Goal: Participate in discussion: Engage in conversation with other users on a specific topic

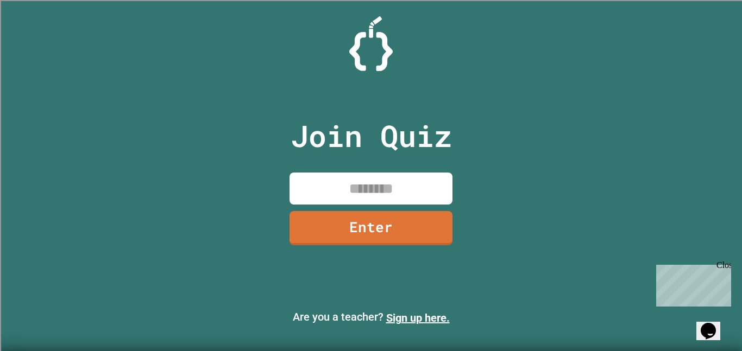
click at [321, 191] on input at bounding box center [370, 189] width 163 height 32
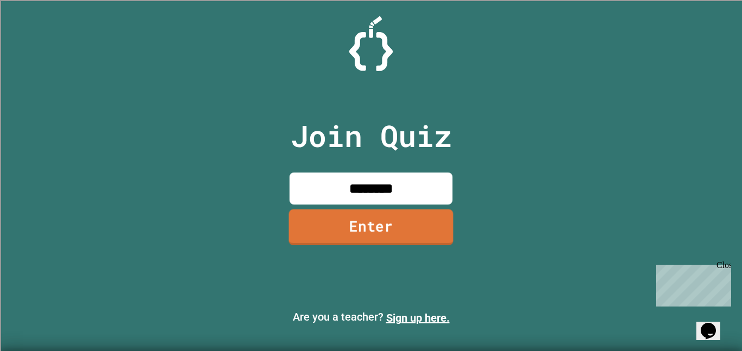
type input "********"
click at [380, 239] on link "Enter" at bounding box center [371, 228] width 165 height 36
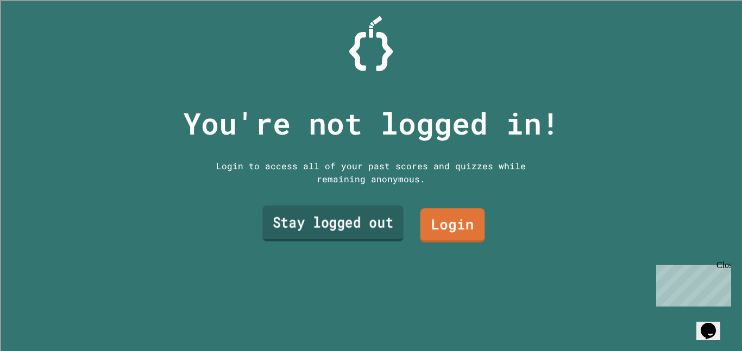
click at [356, 235] on link "Stay logged out" at bounding box center [332, 224] width 141 height 36
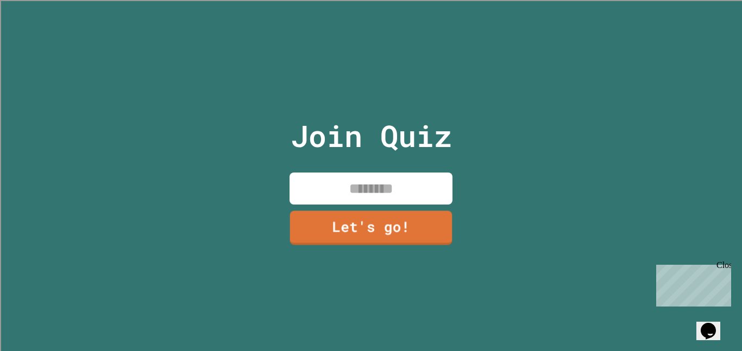
click at [386, 187] on input at bounding box center [370, 189] width 163 height 32
type input "****"
click at [406, 230] on link "Let's go!" at bounding box center [371, 228] width 166 height 36
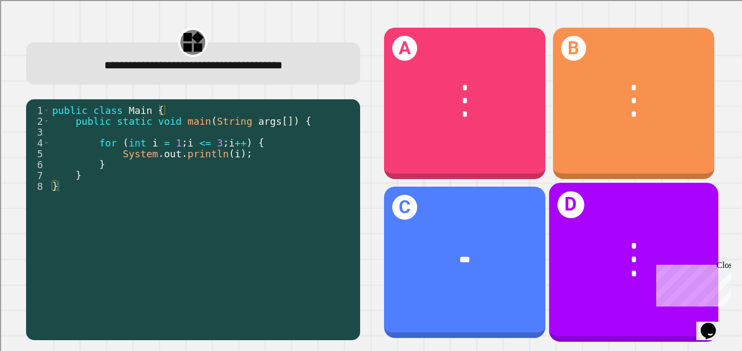
click at [626, 230] on div "* * *" at bounding box center [632, 260] width 169 height 80
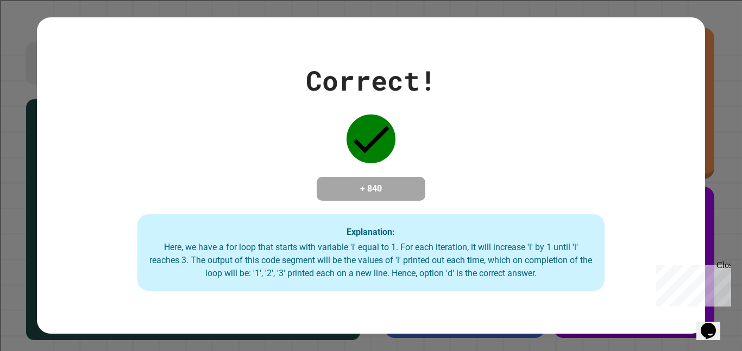
click at [626, 230] on div "Correct! + 840 Explanation: Here, we have a for loop that starts with variable …" at bounding box center [370, 175] width 667 height 231
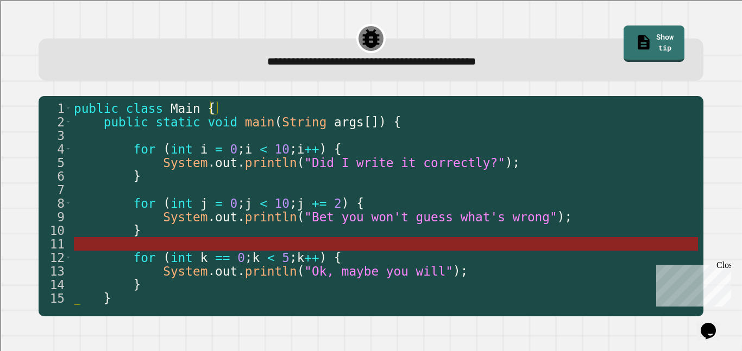
scroll to position [14, 0]
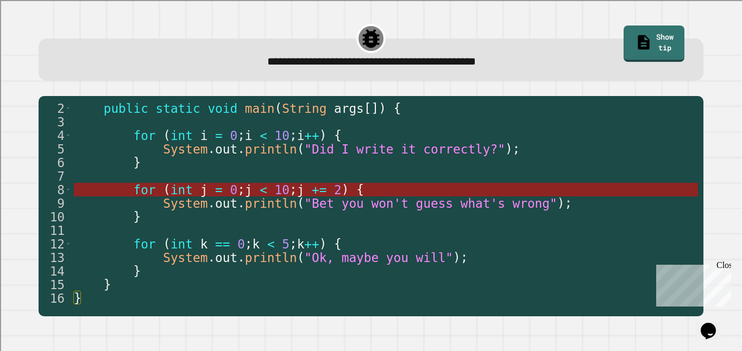
click at [326, 194] on span "+=" at bounding box center [319, 190] width 15 height 14
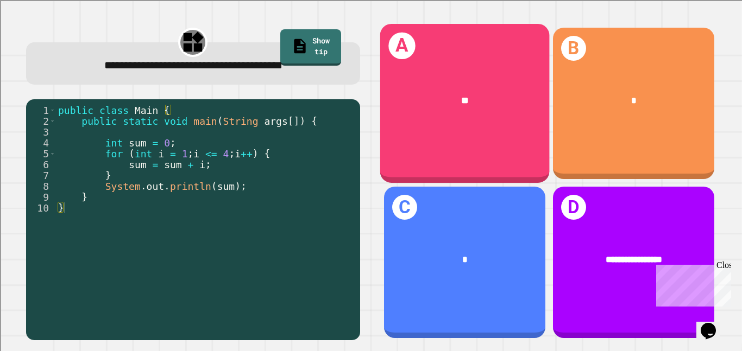
click at [468, 155] on div "A **" at bounding box center [464, 103] width 169 height 159
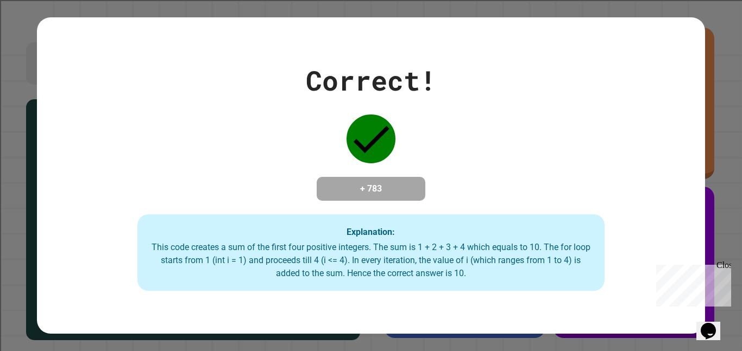
click at [468, 155] on div "Correct! + 783 Explanation: This code creates a sum of the first four positive …" at bounding box center [370, 175] width 667 height 231
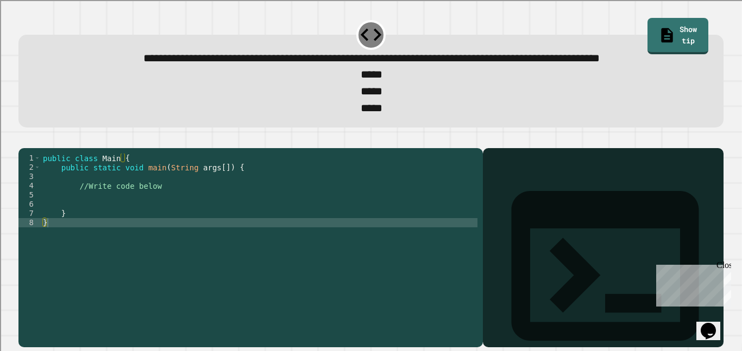
click at [209, 230] on div "public class Main { public static void main ( String args [ ]) { //Write code b…" at bounding box center [259, 237] width 437 height 166
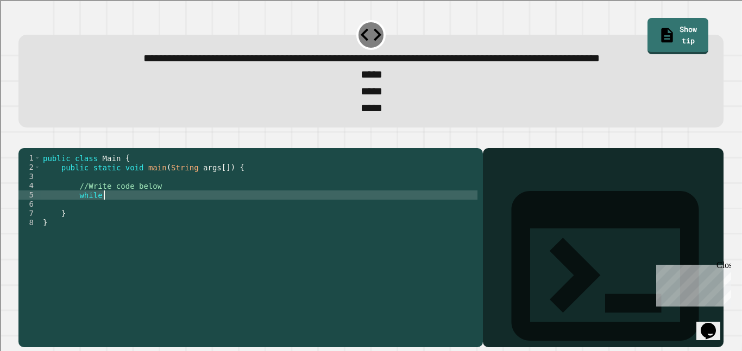
scroll to position [0, 8]
type textarea "*"
type textarea "**********"
click at [246, 230] on div "public class Main { public static void main ( String args [ ]) { //Write code b…" at bounding box center [259, 237] width 437 height 166
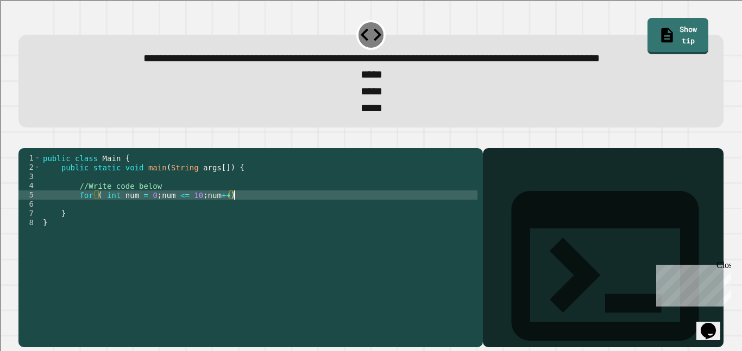
scroll to position [0, 4]
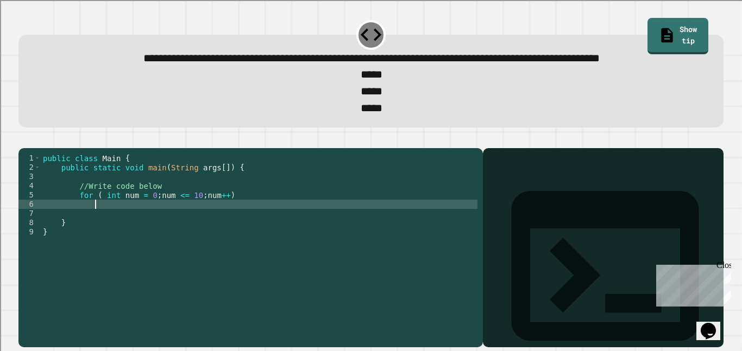
type textarea "*"
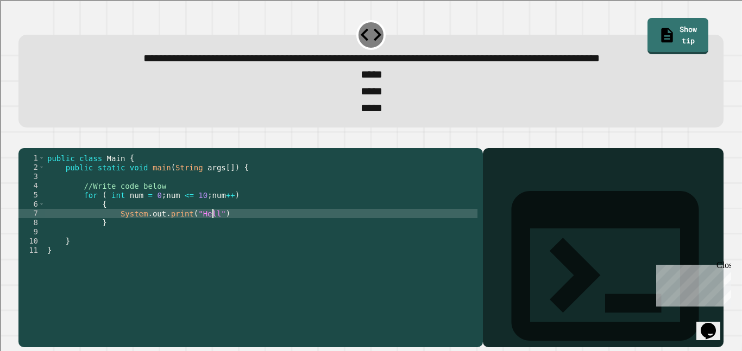
scroll to position [0, 22]
click at [186, 251] on div "public class Main { public static void main ( String args [ ]) { //Write code b…" at bounding box center [261, 237] width 432 height 166
click at [234, 249] on div "public class Main { public static void main ( String args [ ]) { //Write code b…" at bounding box center [261, 237] width 432 height 166
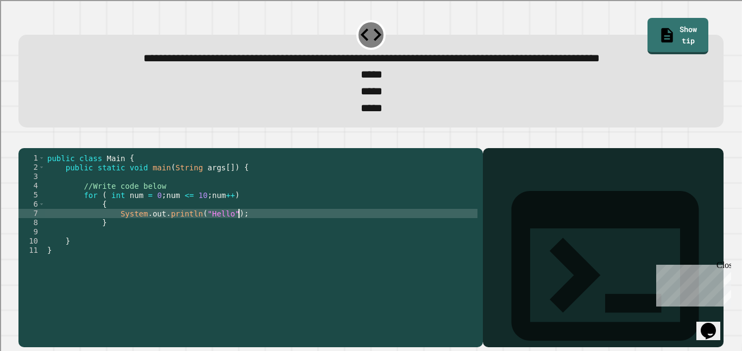
click at [515, 206] on div "Output shell" at bounding box center [603, 273] width 241 height 250
click at [489, 197] on div "Output shell" at bounding box center [603, 273] width 241 height 250
click at [33, 149] on icon "button" at bounding box center [31, 146] width 6 height 8
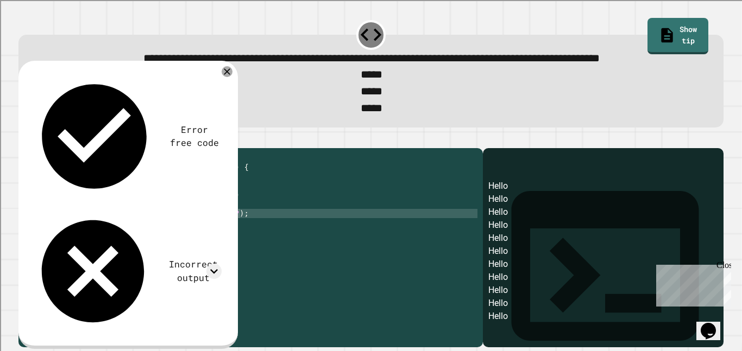
scroll to position [11, 0]
click at [192, 231] on div "public class Main { public static void main ( String args [ ]) { //Write code b…" at bounding box center [261, 237] width 432 height 166
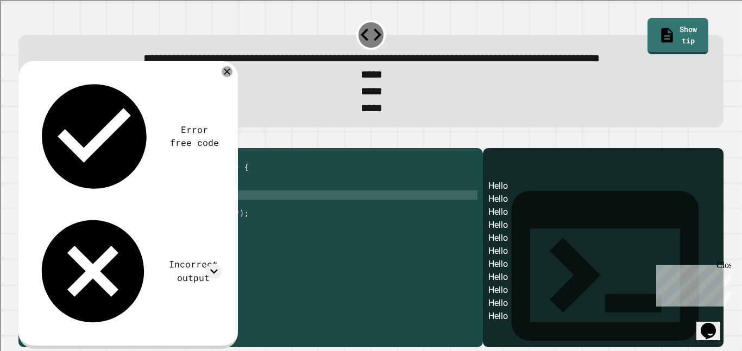
scroll to position [0, 19]
type textarea "**********"
click at [24, 139] on button "button" at bounding box center [24, 139] width 0 height 0
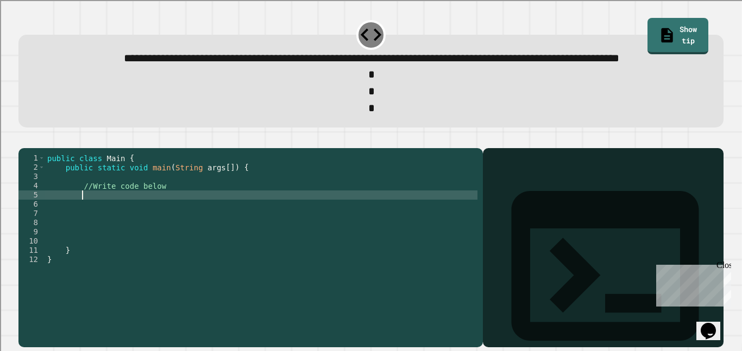
click at [138, 232] on div "public class Main { public static void main ( String args [ ]) { //Write code b…" at bounding box center [261, 237] width 432 height 166
type textarea "**********"
click at [238, 237] on div "public class Main { public static void main ( String args [ ]) { //Write code b…" at bounding box center [261, 237] width 432 height 166
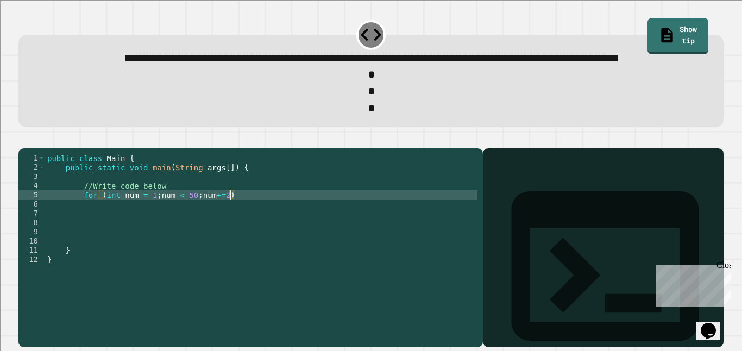
scroll to position [0, 4]
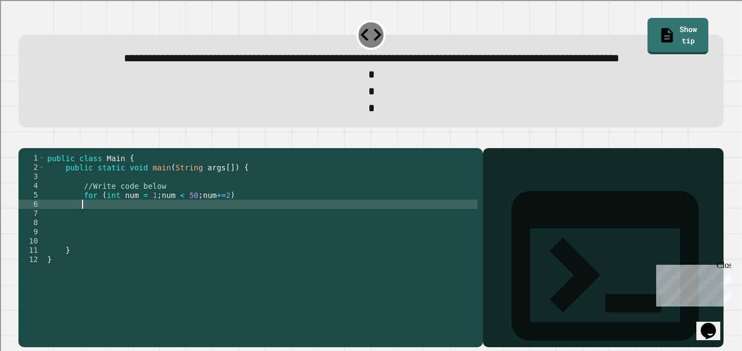
type textarea "*"
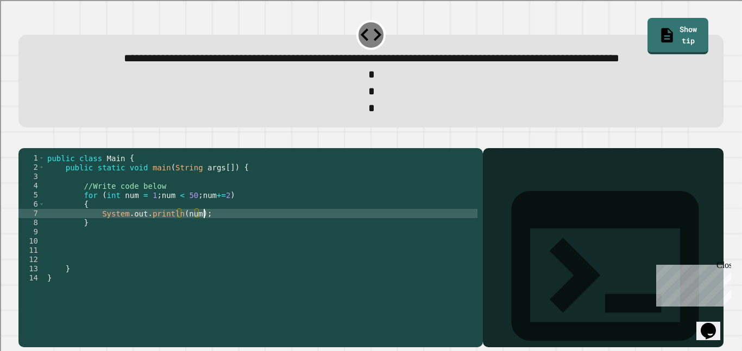
scroll to position [0, 19]
type textarea "**********"
click at [34, 149] on icon "button" at bounding box center [31, 146] width 6 height 8
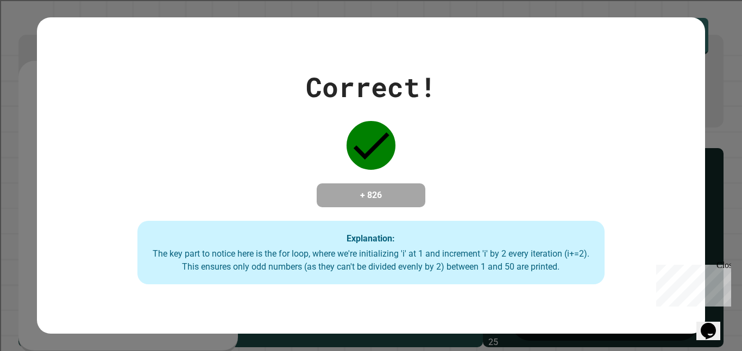
click at [520, 148] on div "Correct! + 826 Explanation: The key part to notice here is the for loop, where …" at bounding box center [370, 176] width 667 height 218
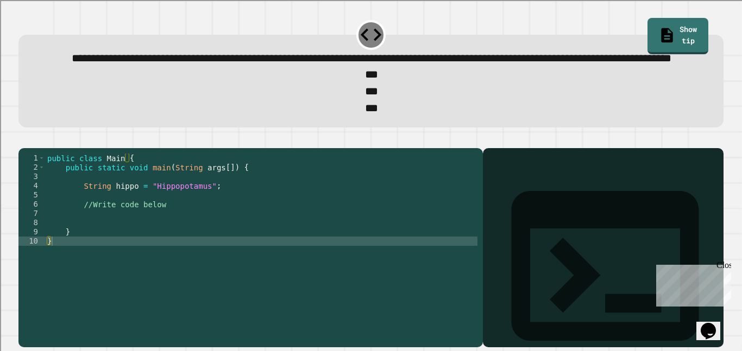
click at [225, 244] on div "public class Main { public static void main ( String args [ ]) { String hippo =…" at bounding box center [261, 237] width 432 height 166
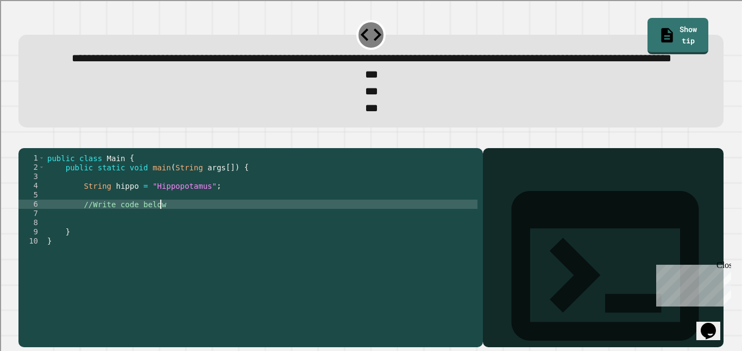
type textarea "**********"
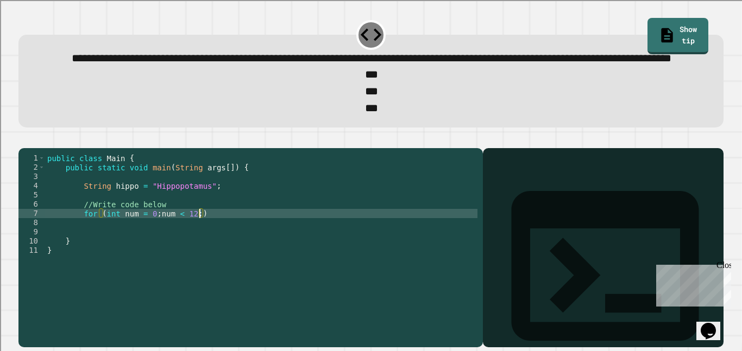
scroll to position [0, 20]
click at [194, 249] on div "public class Main { public static void main ( String args [ ]) { String hippo =…" at bounding box center [261, 237] width 432 height 166
type textarea "**********"
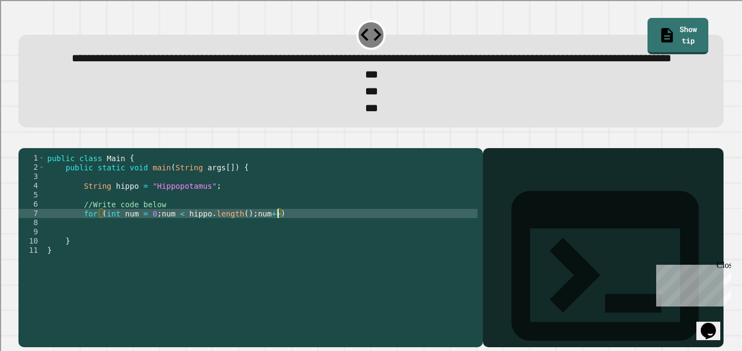
click at [324, 255] on div "public class Main { public static void main ( String args [ ]) { String hippo =…" at bounding box center [261, 237] width 432 height 166
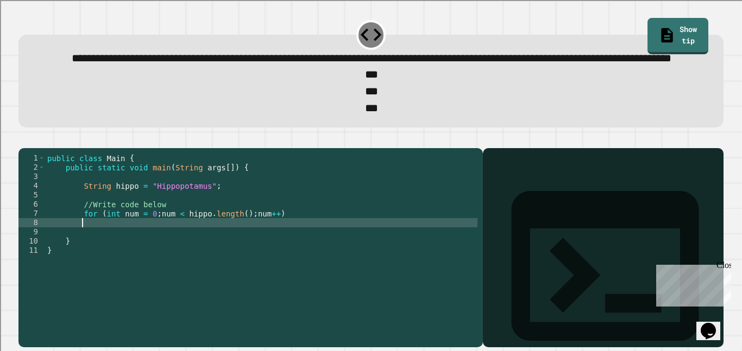
type textarea "*"
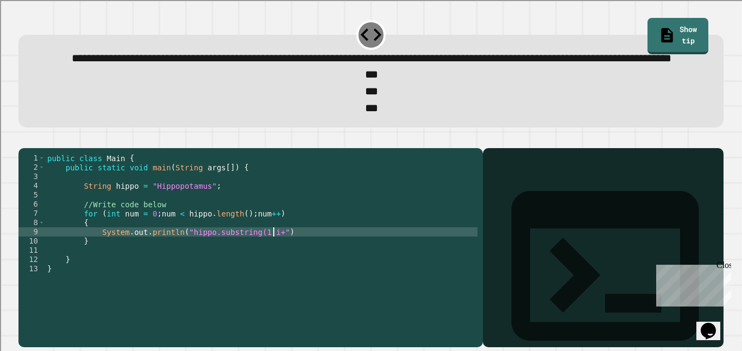
scroll to position [0, 29]
click at [339, 270] on div "public class Main { public static void main ( String args [ ]) { String hippo =…" at bounding box center [261, 237] width 432 height 166
click at [34, 149] on icon "button" at bounding box center [31, 146] width 6 height 8
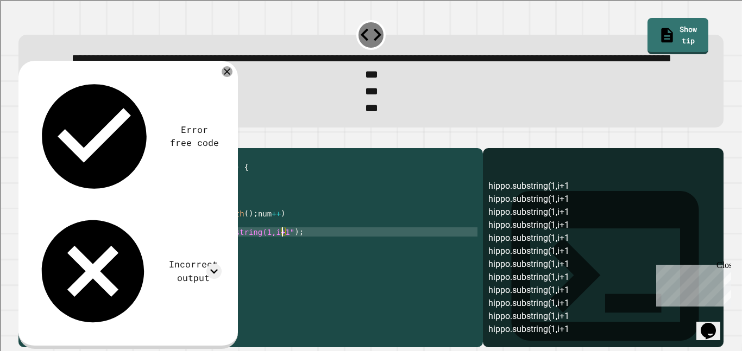
click at [282, 268] on div "public class Main { public static void main ( String args [ ]) { String hippo =…" at bounding box center [261, 237] width 432 height 166
click at [280, 269] on div "public class Main { public static void main ( String args [ ]) { String hippo =…" at bounding box center [261, 237] width 432 height 166
click at [288, 269] on div "public class Main { public static void main ( String args [ ]) { String hippo =…" at bounding box center [261, 237] width 432 height 166
click at [186, 265] on div "public class Main { public static void main ( String args [ ]) { String hippo =…" at bounding box center [261, 237] width 432 height 166
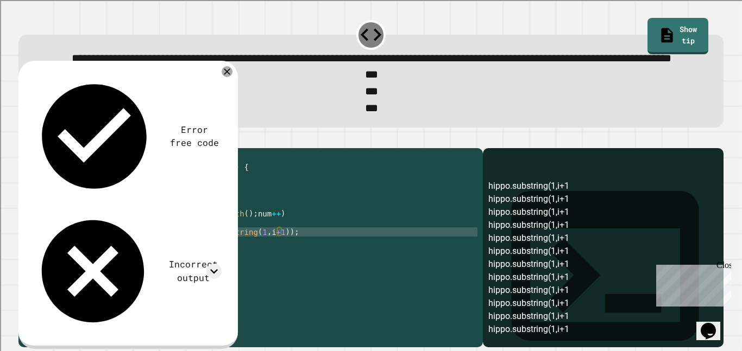
click at [24, 139] on icon "button" at bounding box center [24, 139] width 0 height 0
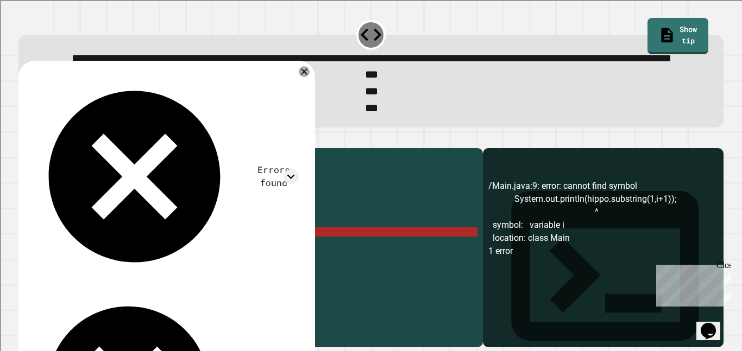
click at [182, 269] on div "public class Main { public static void main ( String args [ ]) { String hippo =…" at bounding box center [261, 237] width 432 height 166
click at [33, 149] on icon "button" at bounding box center [31, 146] width 6 height 8
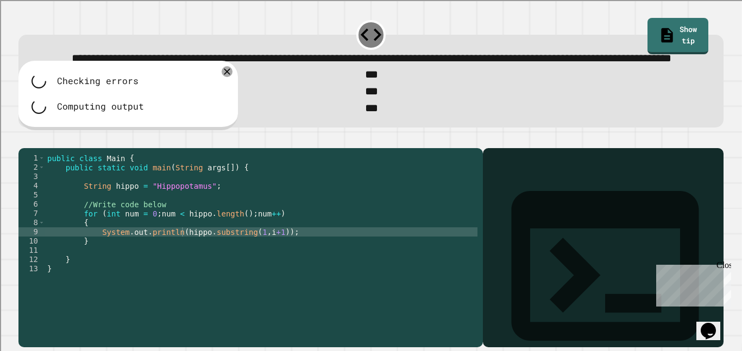
click at [255, 272] on div "public class Main { public static void main ( String args [ ]) { String hippo =…" at bounding box center [261, 237] width 432 height 166
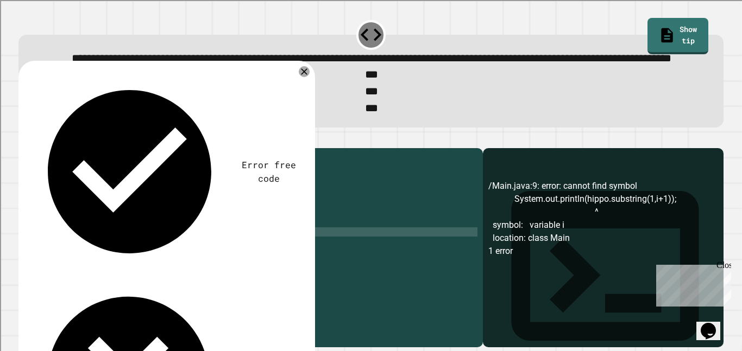
scroll to position [0, 27]
click at [24, 139] on icon "button" at bounding box center [24, 139] width 0 height 0
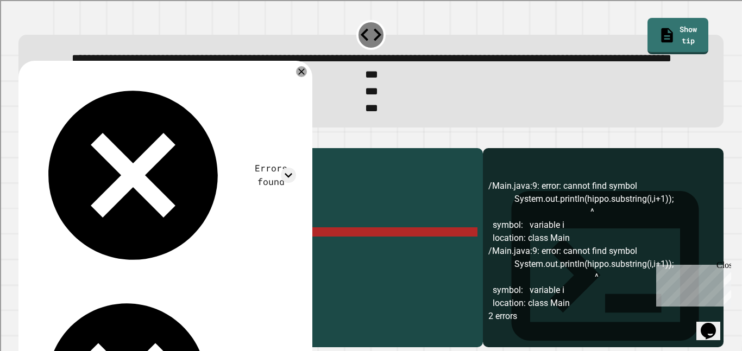
click at [256, 268] on div "public class Main { public static void main ( String args [ ]) { String hippo =…" at bounding box center [261, 237] width 432 height 166
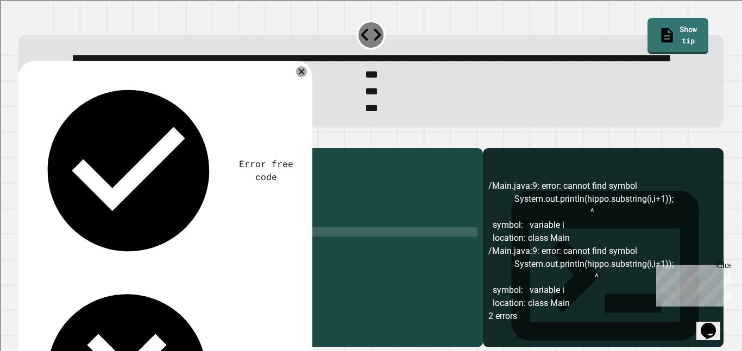
click at [24, 139] on icon "button" at bounding box center [24, 139] width 0 height 0
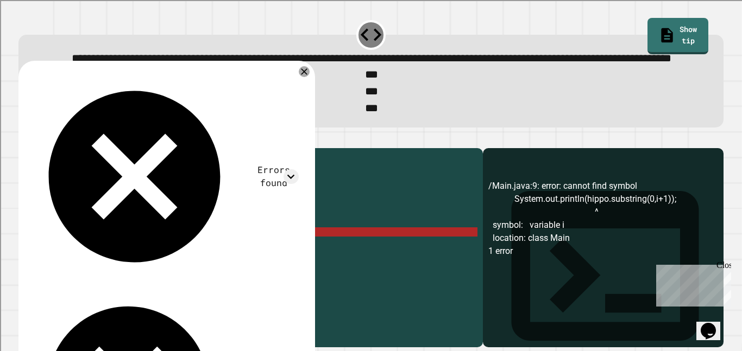
click at [259, 268] on div "public class Main { public static void main ( String args [ ]) { String hippo =…" at bounding box center [261, 237] width 432 height 166
click at [257, 268] on div "public class Main { public static void main ( String args [ ]) { String hippo =…" at bounding box center [261, 237] width 432 height 166
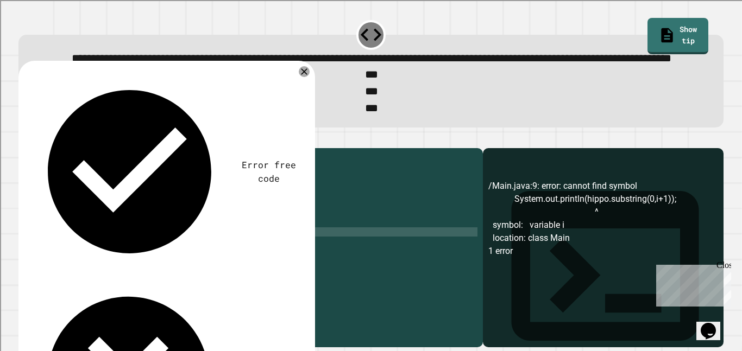
click at [24, 139] on icon "button" at bounding box center [24, 139] width 0 height 0
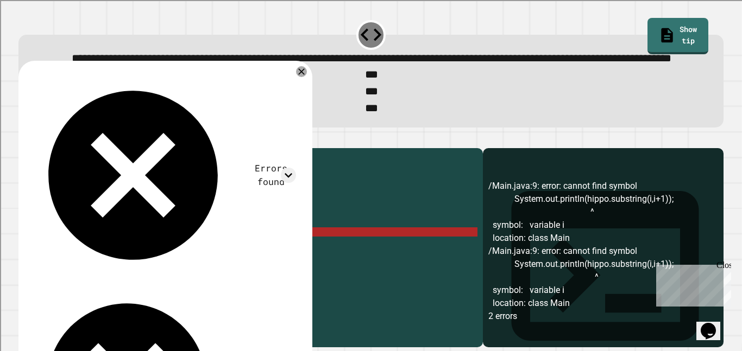
click at [256, 266] on div "public class Main { public static void main ( String args [ ]) { String hippo =…" at bounding box center [261, 237] width 432 height 166
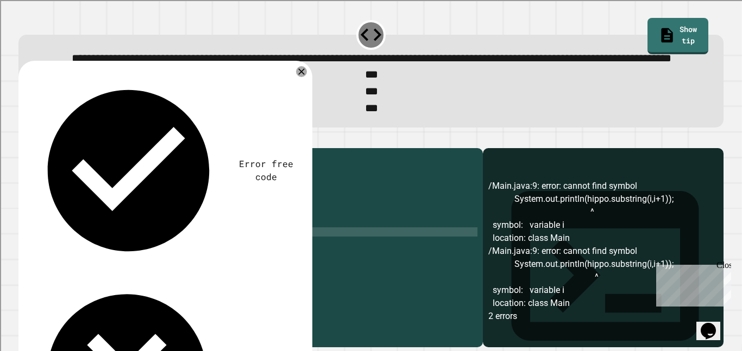
scroll to position [0, 28]
click at [273, 269] on div "public class Main { public static void main ( String args [ ]) { String hippo =…" at bounding box center [261, 237] width 432 height 166
type textarea "**********"
click at [24, 139] on icon "button" at bounding box center [24, 139] width 0 height 0
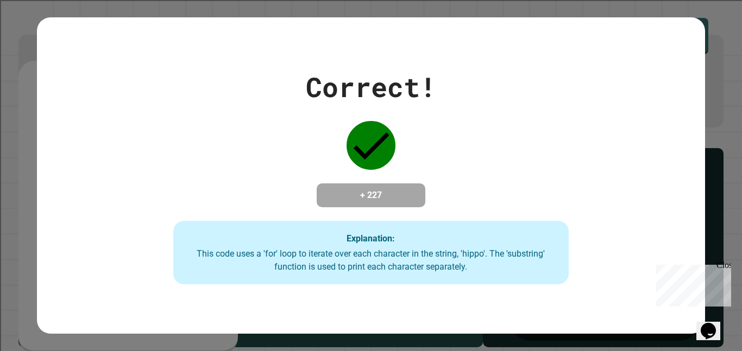
click at [470, 159] on div "Correct! + 227 Explanation: This code uses a 'for' loop to iterate over each ch…" at bounding box center [371, 176] width 565 height 218
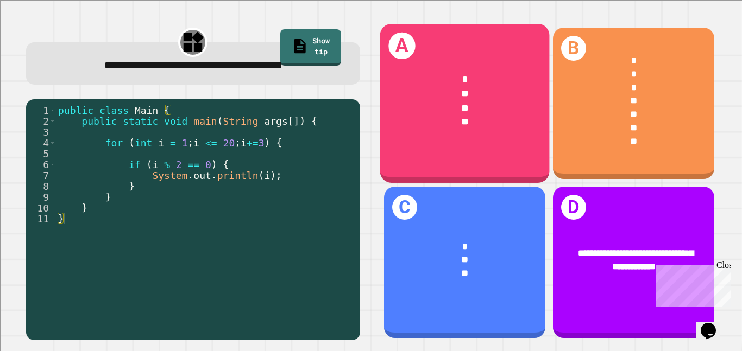
click at [481, 149] on div "A * ** ** **" at bounding box center [464, 103] width 169 height 159
